Goal: Task Accomplishment & Management: Manage account settings

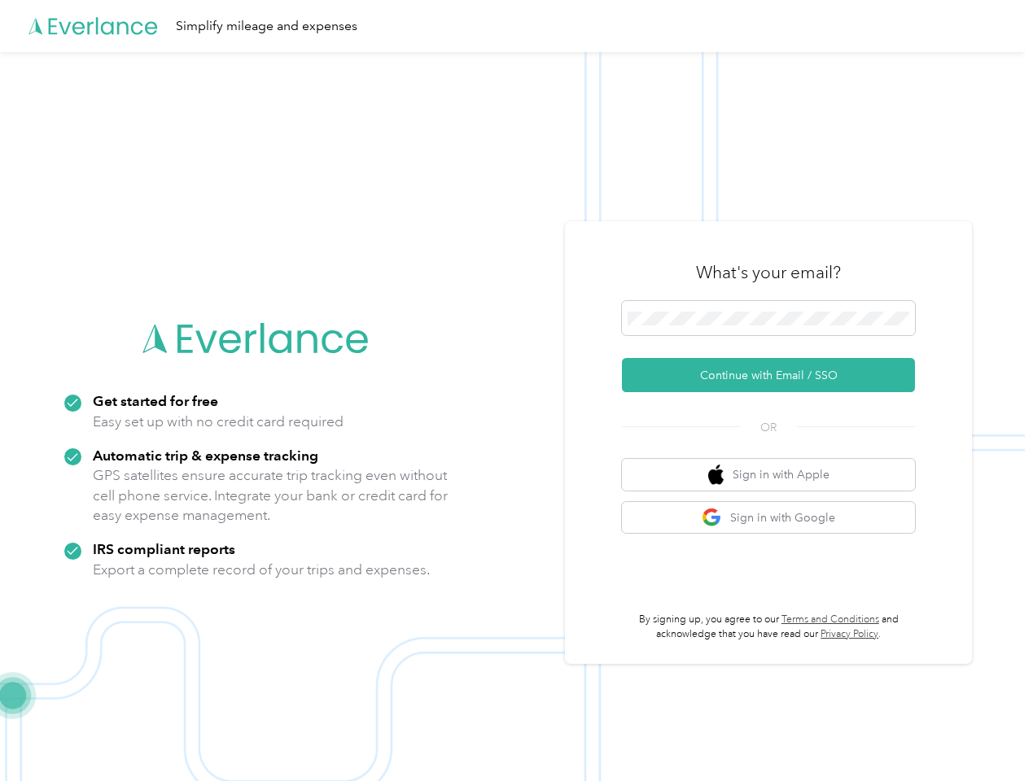
click at [516, 391] on img at bounding box center [512, 442] width 1025 height 781
click at [516, 26] on div "Simplify mileage and expenses" at bounding box center [512, 26] width 1025 height 52
click at [775, 375] on button "Continue with Email / SSO" at bounding box center [768, 375] width 293 height 34
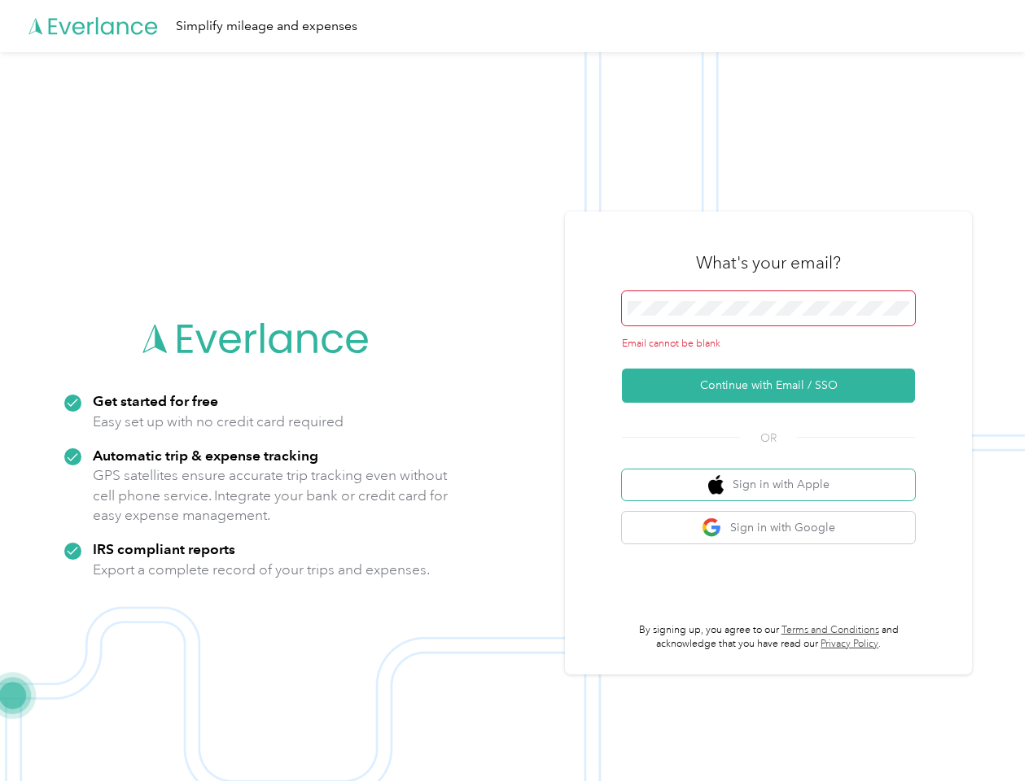
click at [775, 475] on button "Sign in with Apple" at bounding box center [768, 486] width 293 height 32
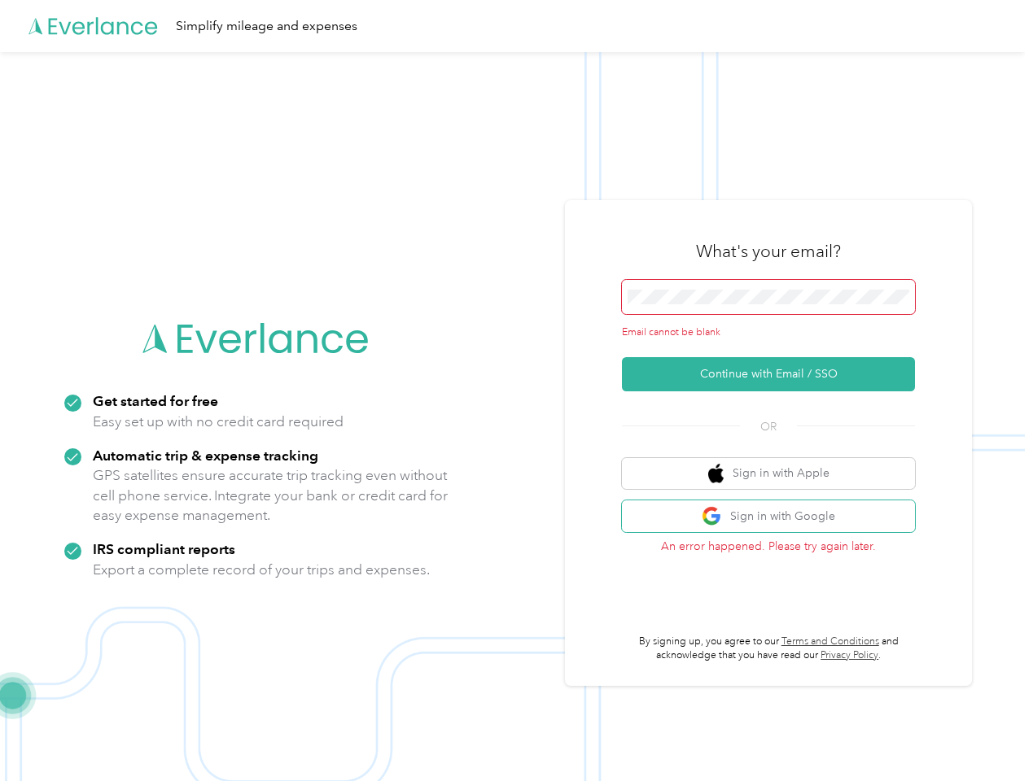
click at [775, 518] on button "Sign in with Google" at bounding box center [768, 517] width 293 height 32
